Goal: Book appointment/travel/reservation

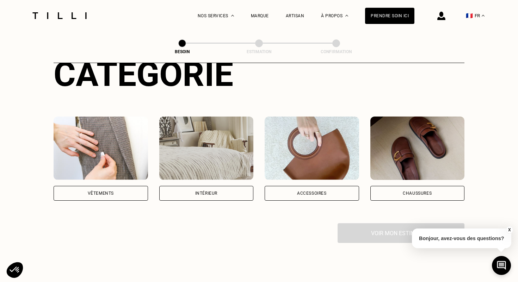
scroll to position [103, 0]
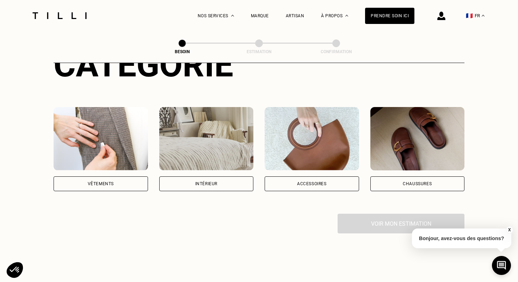
click at [102, 179] on div "Vêtements" at bounding box center [101, 184] width 94 height 15
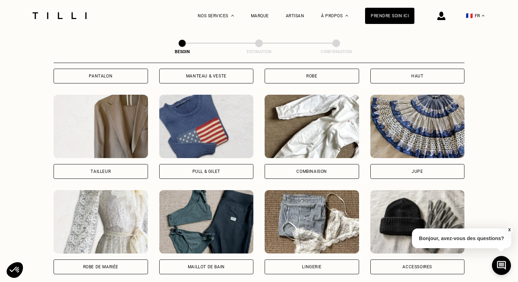
scroll to position [403, 0]
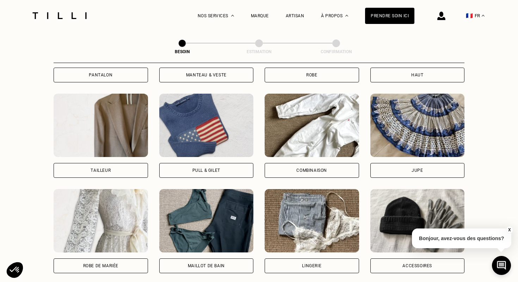
click at [206, 168] on div "Pull & gilet" at bounding box center [206, 170] width 28 height 4
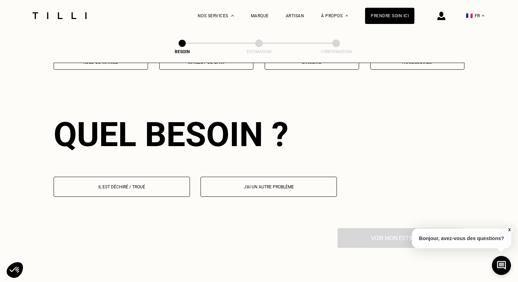
scroll to position [612, 0]
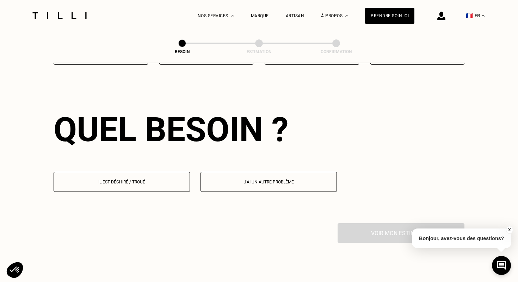
click at [139, 177] on button "Il est déchiré / troué" at bounding box center [122, 182] width 136 height 20
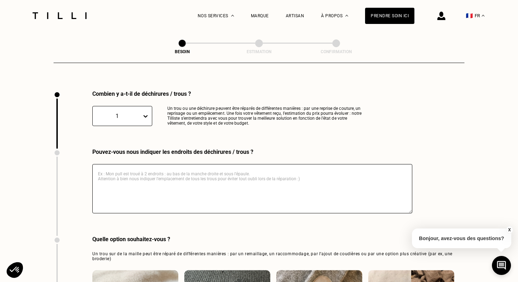
scroll to position [748, 0]
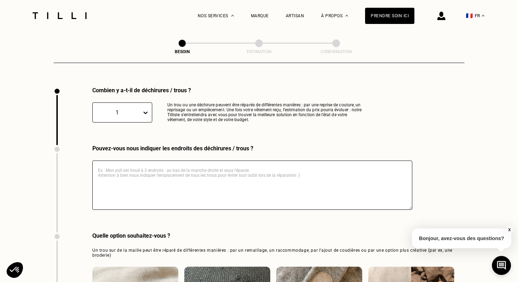
click at [141, 161] on textarea at bounding box center [252, 185] width 320 height 49
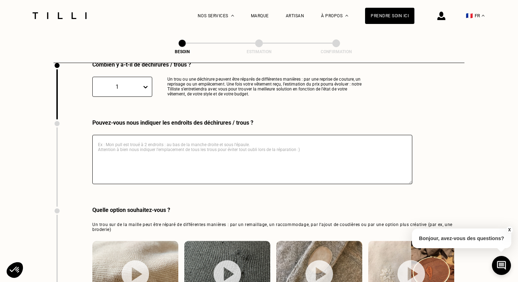
scroll to position [713, 0]
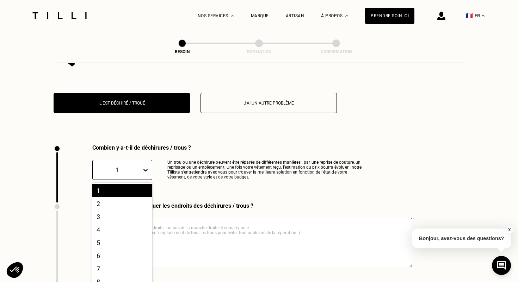
click at [140, 173] on div "Combien y a-t-il de déchirures / trous ? 1, 1 of 10. 10 results available. Use …" at bounding box center [210, 174] width 313 height 58
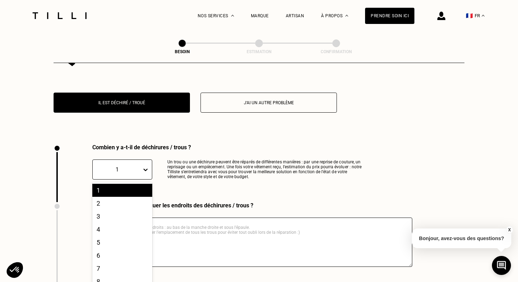
scroll to position [692, 0]
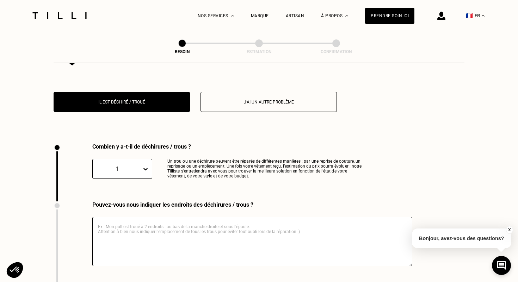
click at [229, 187] on div "Combien y a-t-il de déchirures / trous ? 1 Un trou ou une déchirure peuvent êtr…" at bounding box center [210, 172] width 313 height 58
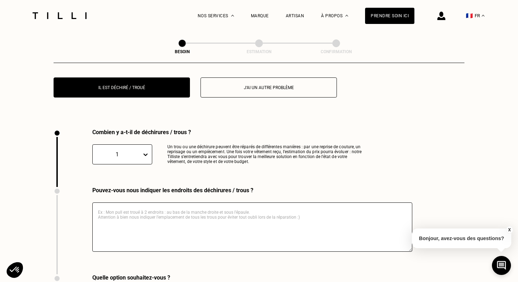
scroll to position [703, 0]
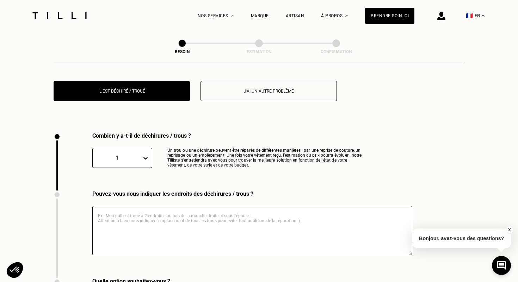
click at [140, 206] on textarea at bounding box center [252, 230] width 320 height 49
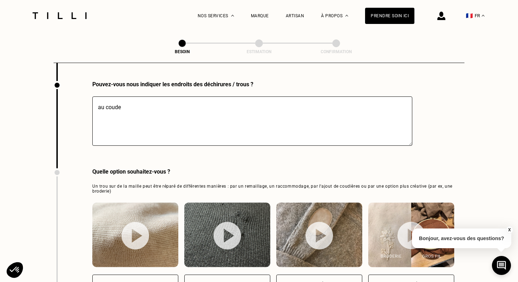
scroll to position [813, 0]
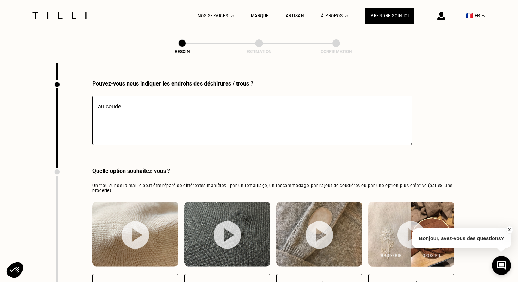
click at [98, 96] on textarea "au coude" at bounding box center [252, 120] width 320 height 49
click at [166, 103] on textarea "un trou au coude" at bounding box center [252, 120] width 320 height 49
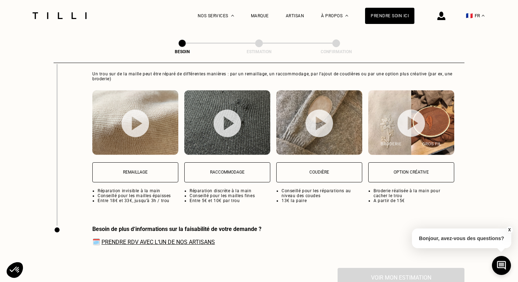
scroll to position [950, 0]
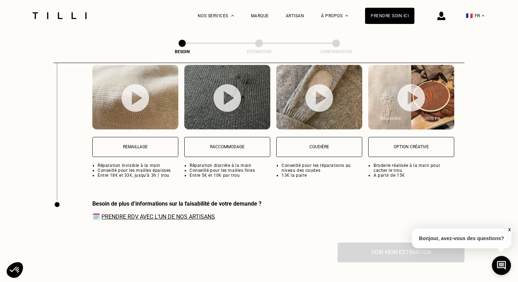
type textarea "un trou au coude pull saint [PERSON_NAME] fine"
click at [152, 214] on link "Prendre RDV avec l‘un de nos artisans" at bounding box center [159, 217] width 114 height 7
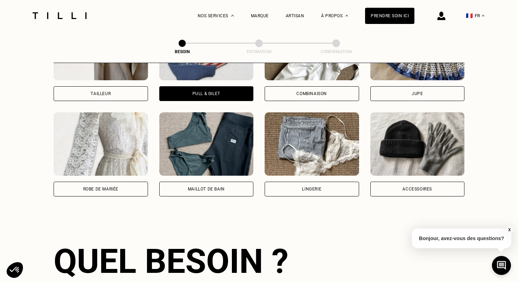
scroll to position [364, 0]
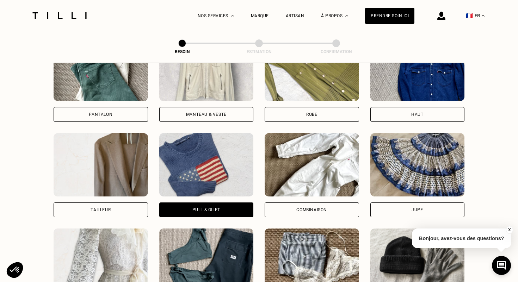
click at [74, 11] on div at bounding box center [59, 15] width 59 height 31
click at [74, 13] on img at bounding box center [59, 15] width 59 height 7
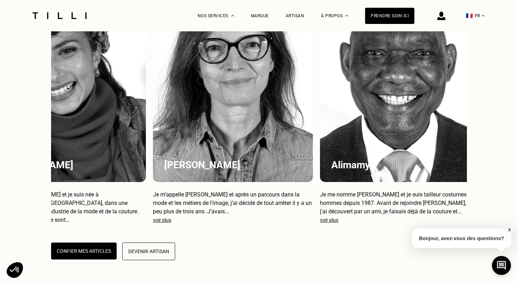
scroll to position [0, 67]
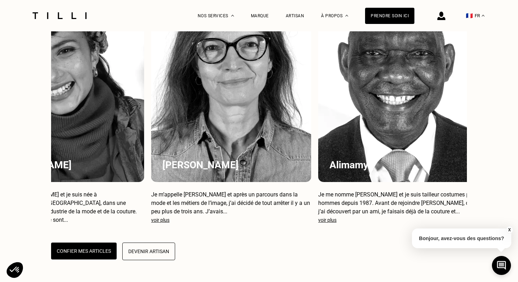
click at [364, 137] on div "Alimamy" at bounding box center [398, 85] width 160 height 196
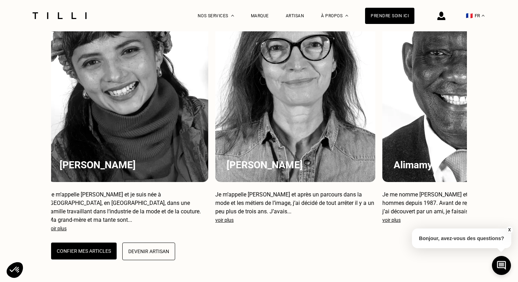
scroll to position [0, 0]
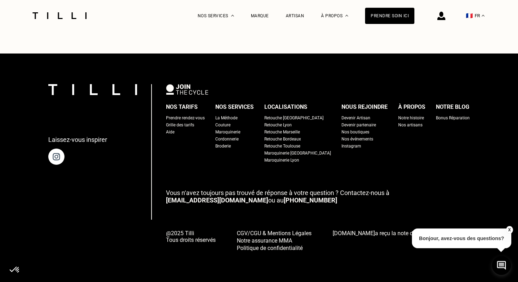
scroll to position [364, 0]
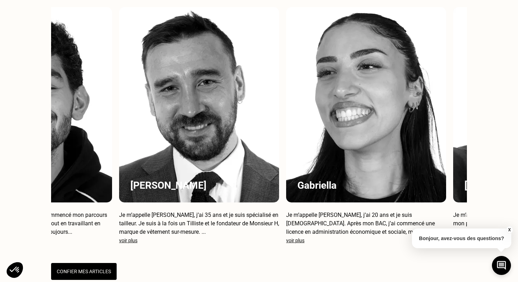
scroll to position [0, 1081]
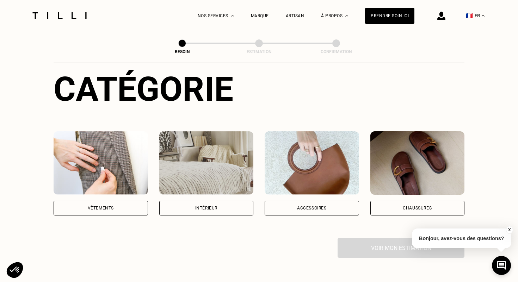
scroll to position [6, 0]
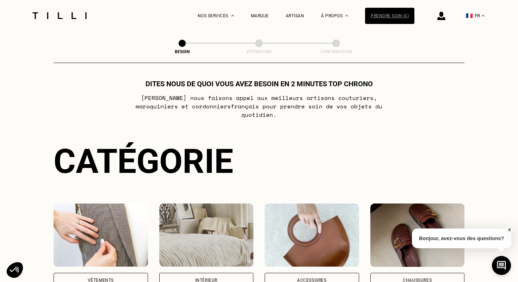
click at [390, 12] on div "Prendre soin ici" at bounding box center [389, 16] width 49 height 16
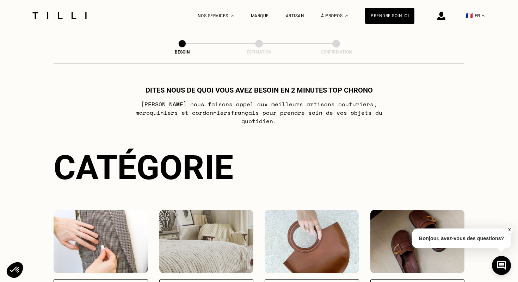
scroll to position [0, 0]
click at [404, 13] on div "Prendre soin ici" at bounding box center [389, 16] width 49 height 16
